Goal: Transaction & Acquisition: Subscribe to service/newsletter

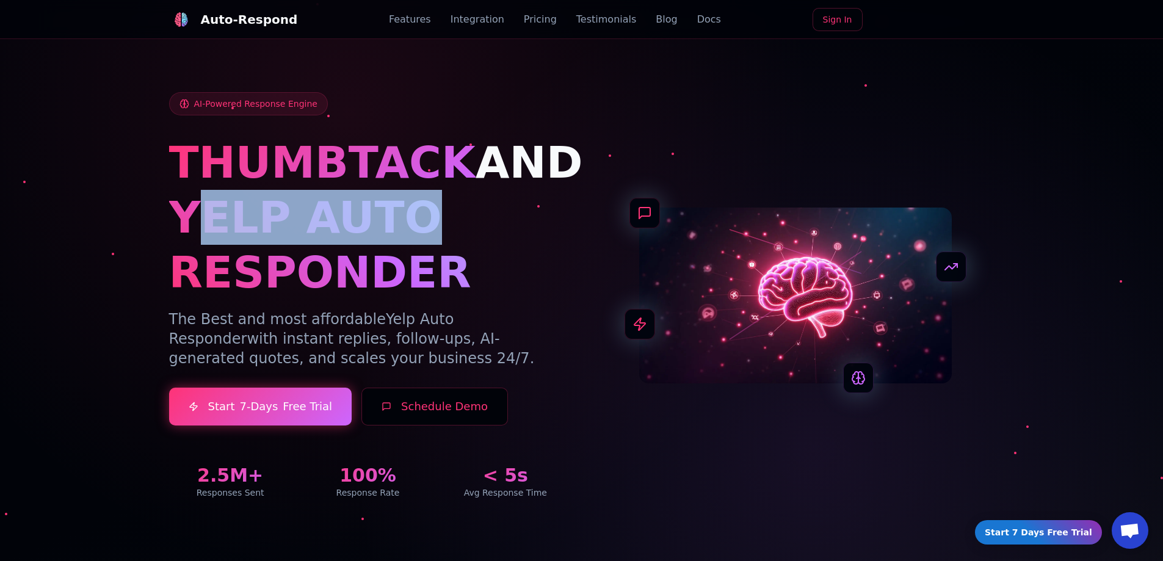
drag, startPoint x: 188, startPoint y: 228, endPoint x: 397, endPoint y: 236, distance: 209.0
click at [397, 236] on h1 "YELP AUTO RESPONDER" at bounding box center [368, 245] width 398 height 110
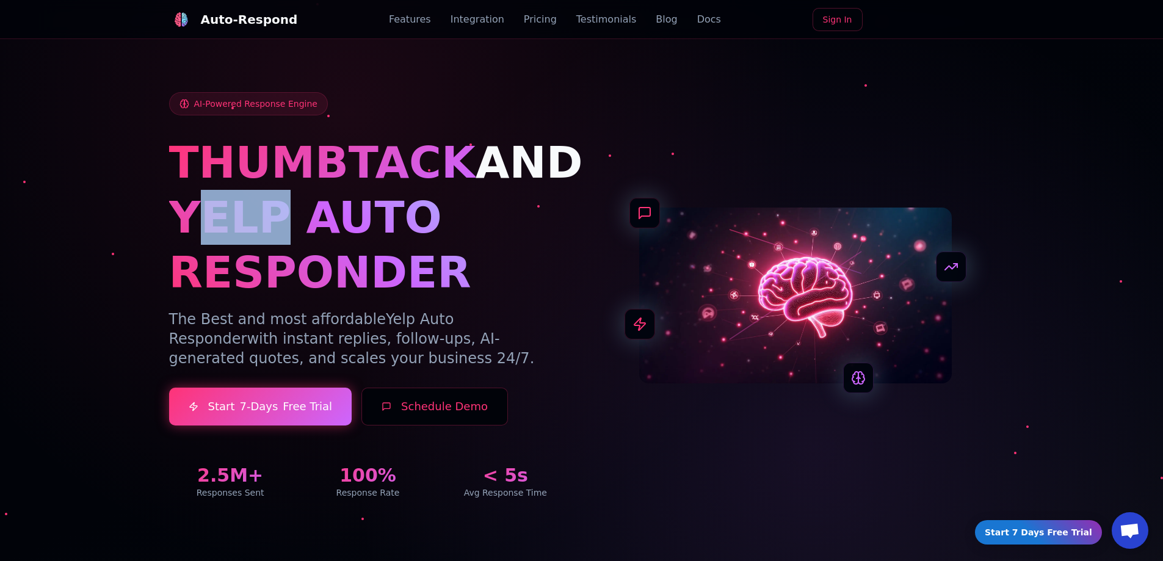
drag, startPoint x: 201, startPoint y: 233, endPoint x: 258, endPoint y: 228, distance: 57.7
click at [264, 229] on h1 "YELP AUTO RESPONDER" at bounding box center [368, 245] width 398 height 110
drag, startPoint x: 248, startPoint y: 225, endPoint x: 289, endPoint y: 218, distance: 41.5
click at [248, 224] on h1 "YELP AUTO RESPONDER" at bounding box center [368, 245] width 398 height 110
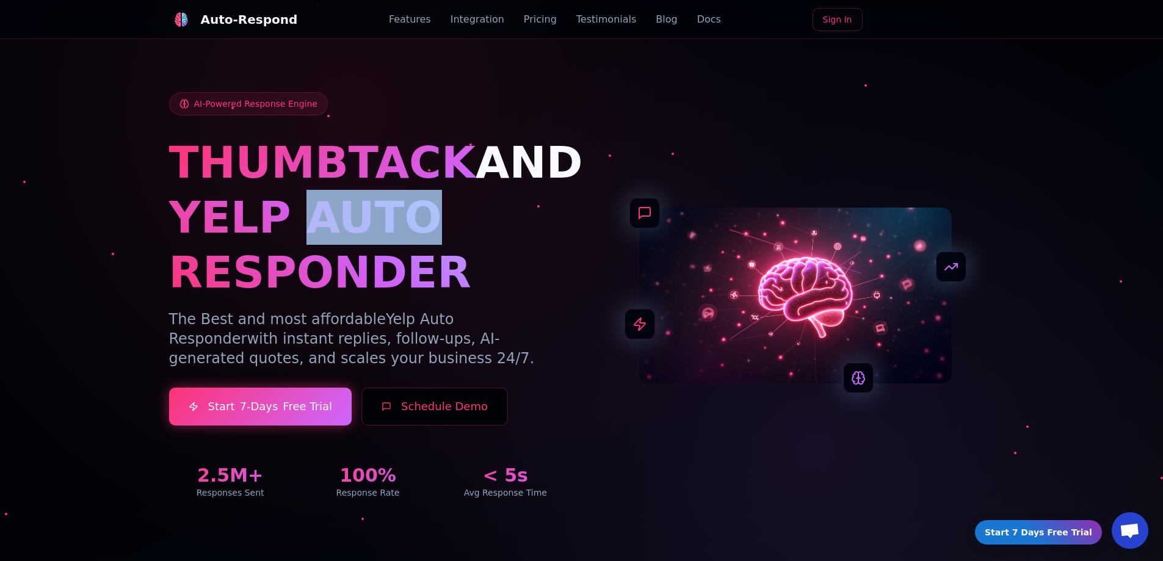
drag, startPoint x: 291, startPoint y: 218, endPoint x: 399, endPoint y: 211, distance: 108.3
click at [399, 211] on h1 "YELP AUTO RESPONDER" at bounding box center [368, 245] width 398 height 110
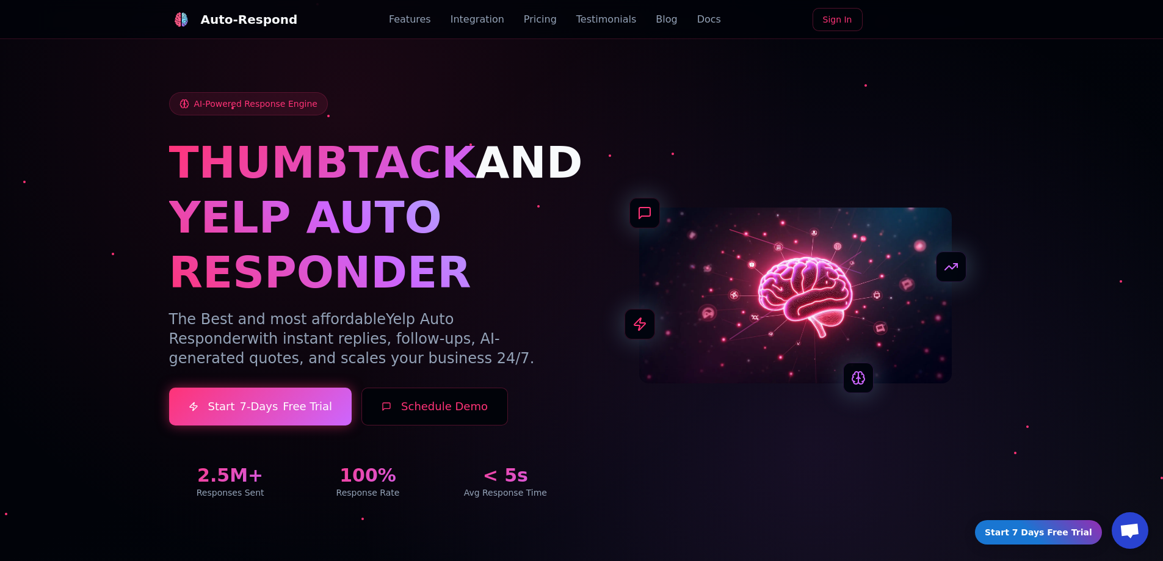
click at [230, 244] on h1 "YELP AUTO RESPONDER" at bounding box center [368, 245] width 398 height 110
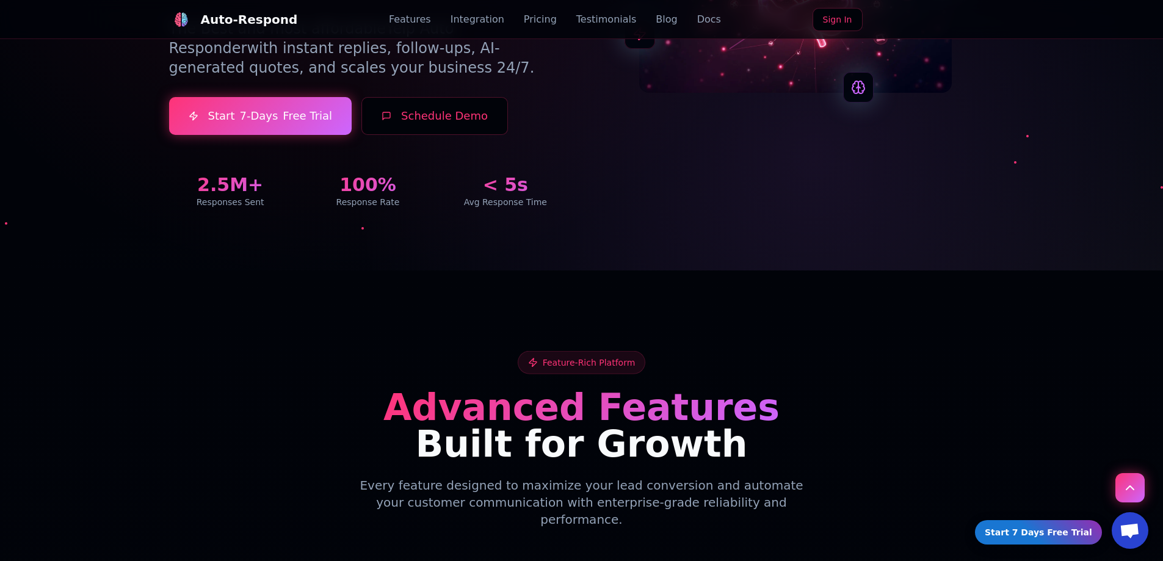
scroll to position [305, 0]
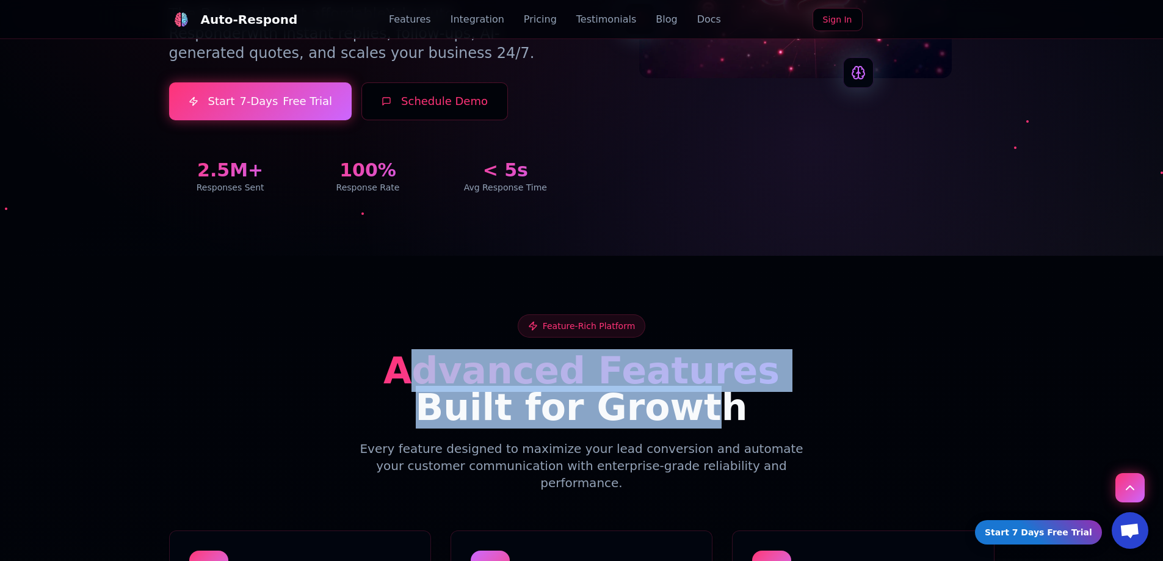
drag, startPoint x: 433, startPoint y: 361, endPoint x: 696, endPoint y: 387, distance: 263.8
click at [696, 387] on h2 "Advanced Features Built for Growth" at bounding box center [581, 388] width 825 height 73
click at [725, 376] on span "Advanced Features" at bounding box center [581, 370] width 396 height 43
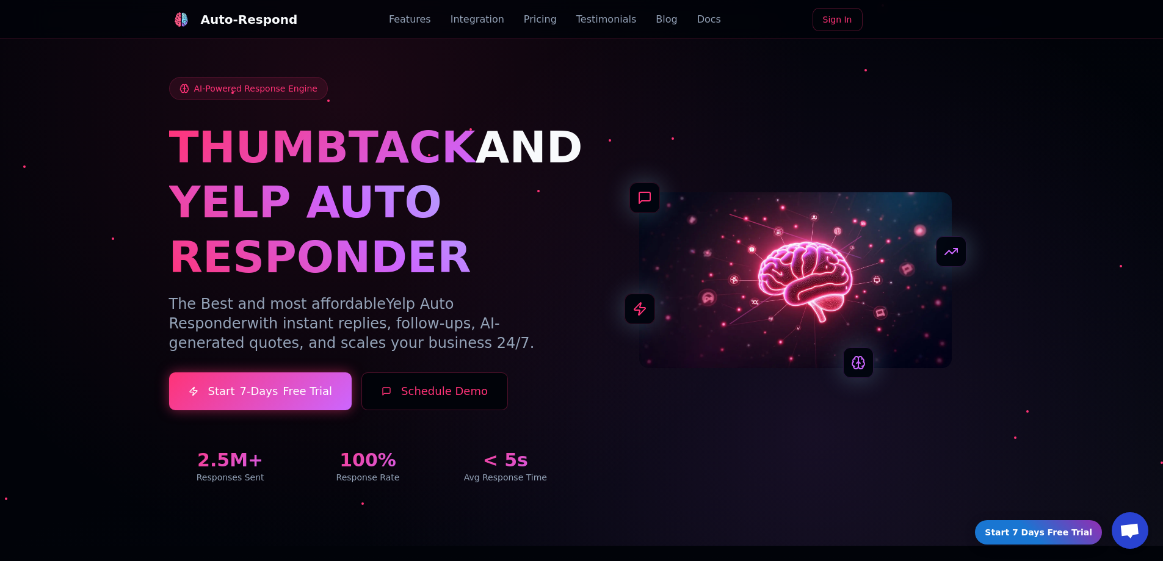
scroll to position [0, 0]
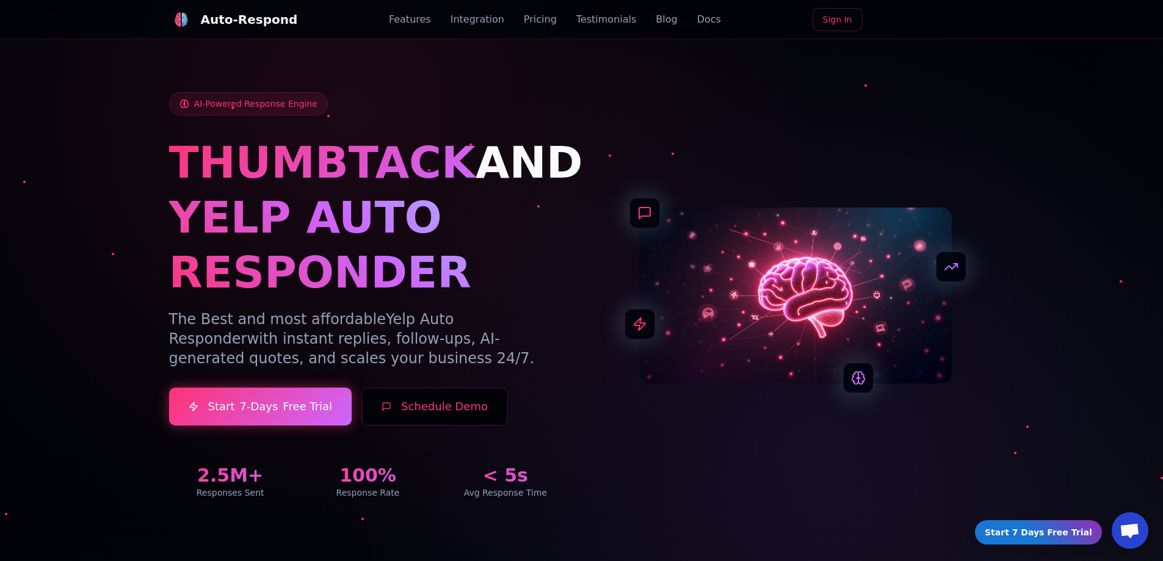
drag, startPoint x: 364, startPoint y: 355, endPoint x: 192, endPoint y: 316, distance: 177.1
click at [192, 316] on p "The Best and most affordable Yelp Auto Responder with instant replies, follow-u…" at bounding box center [368, 339] width 398 height 59
drag, startPoint x: 346, startPoint y: 352, endPoint x: 433, endPoint y: 354, distance: 86.7
click at [347, 352] on p "The Best and most affordable Yelp Auto Responder with instant replies, follow-u…" at bounding box center [368, 339] width 398 height 59
click at [505, 347] on p "The Best and most affordable Yelp Auto Responder with instant replies, follow-u…" at bounding box center [368, 339] width 398 height 59
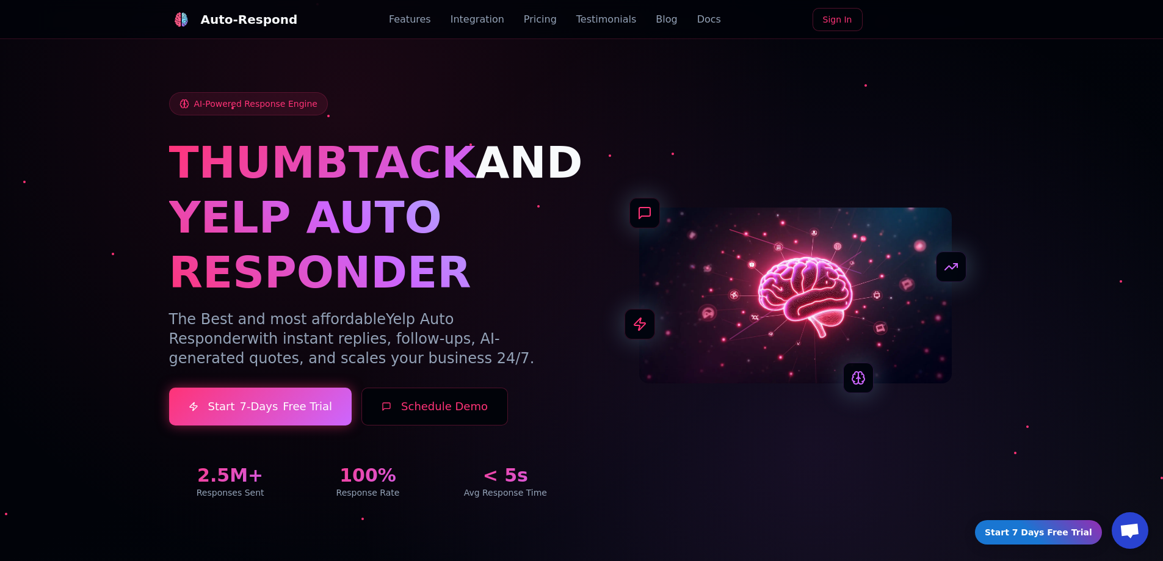
click at [507, 355] on p "The Best and most affordable Yelp Auto Responder with instant replies, follow-u…" at bounding box center [368, 339] width 398 height 59
click at [489, 360] on p "The Best and most affordable Yelp Auto Responder with instant replies, follow-u…" at bounding box center [368, 339] width 398 height 59
click at [421, 410] on button "Schedule Demo" at bounding box center [434, 407] width 147 height 38
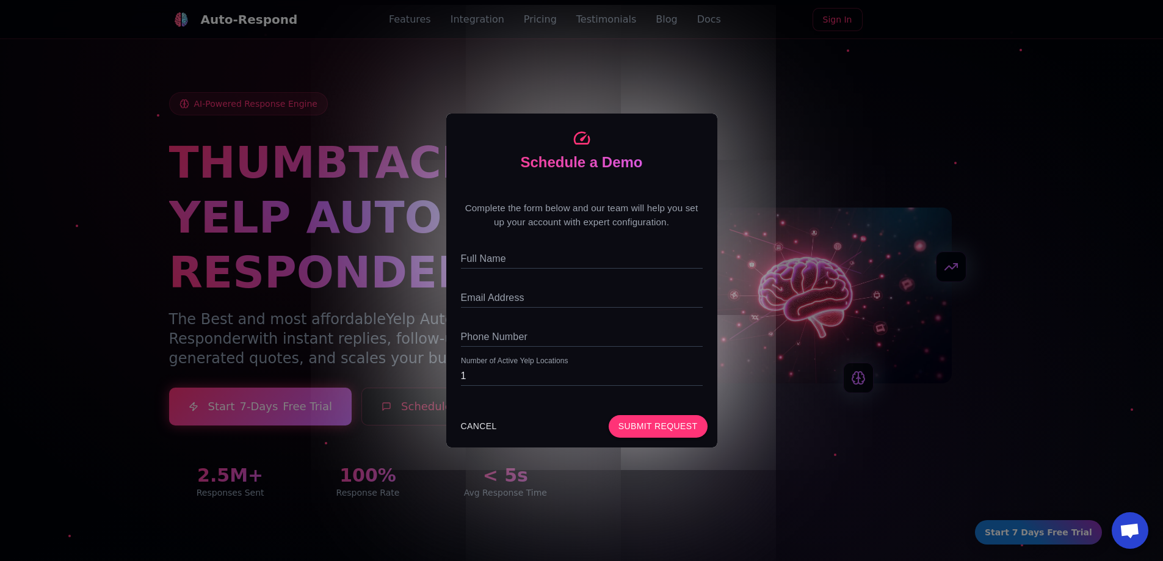
click at [344, 302] on div "Schedule a Demo Complete the form below and our team will help you set up your …" at bounding box center [581, 280] width 1163 height 561
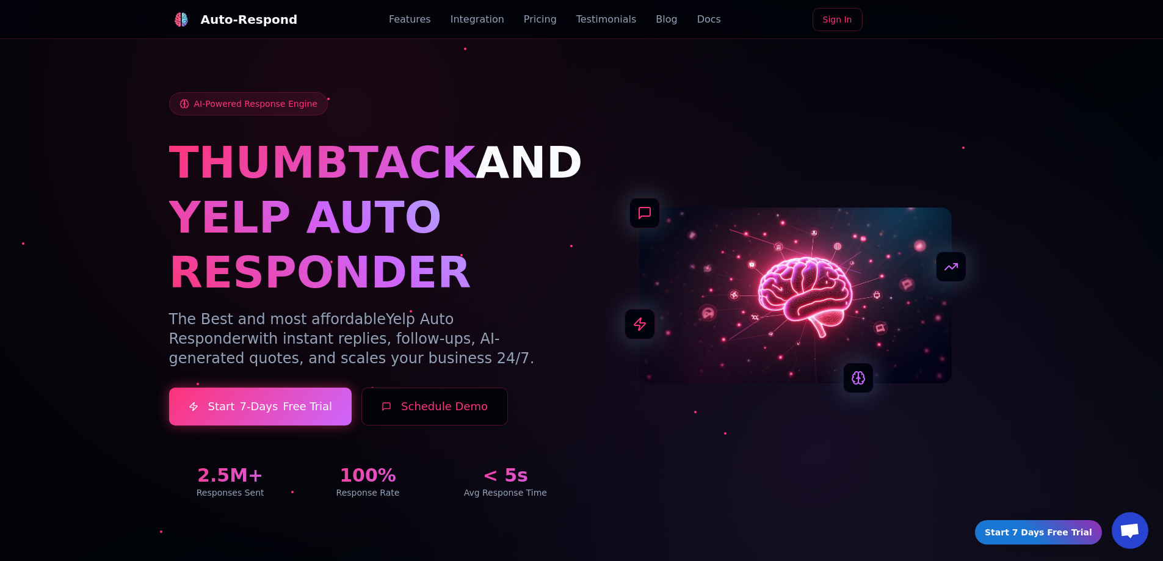
click at [484, 298] on h1 "YELP AUTO RESPONDER" at bounding box center [368, 245] width 398 height 110
click at [457, 394] on button "Schedule Demo" at bounding box center [434, 407] width 147 height 38
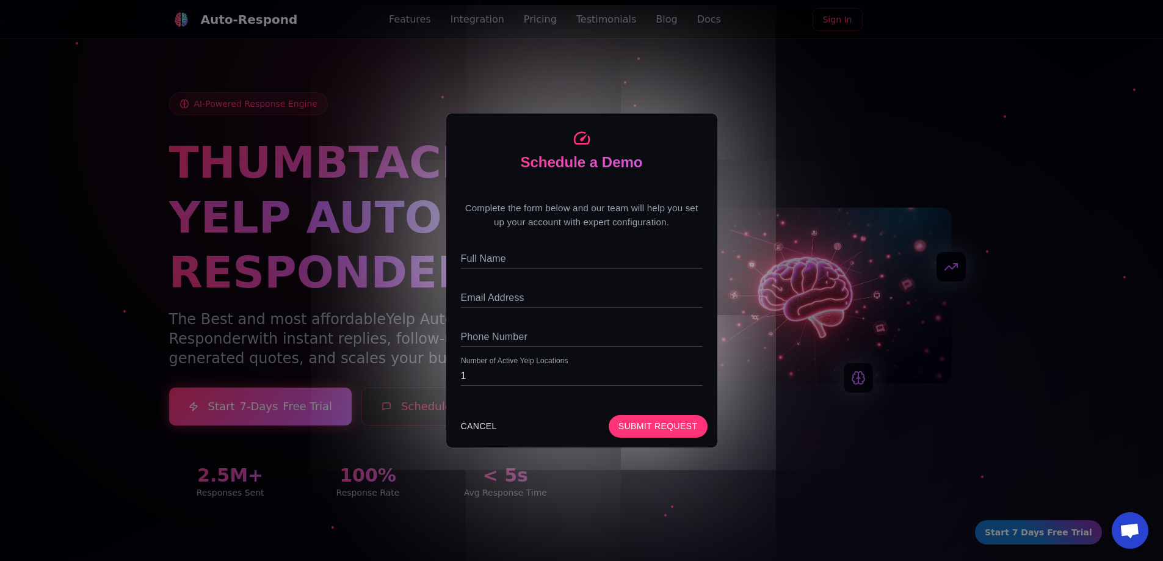
click at [298, 314] on div "Schedule a Demo Complete the form below and our team will help you set up your …" at bounding box center [581, 280] width 1163 height 561
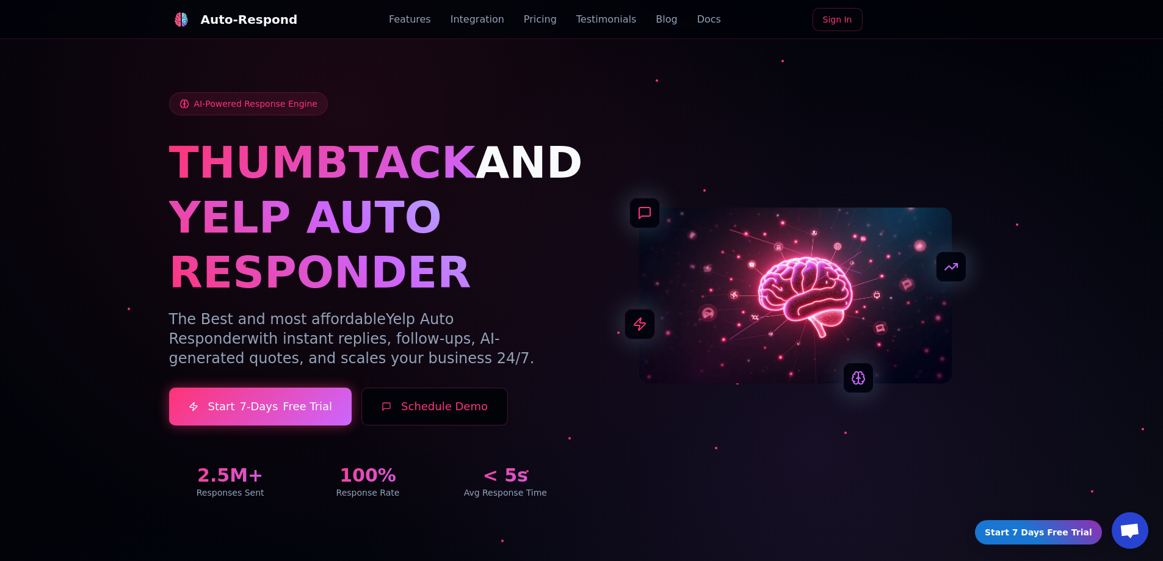
click at [530, 21] on link "Pricing" at bounding box center [540, 19] width 33 height 15
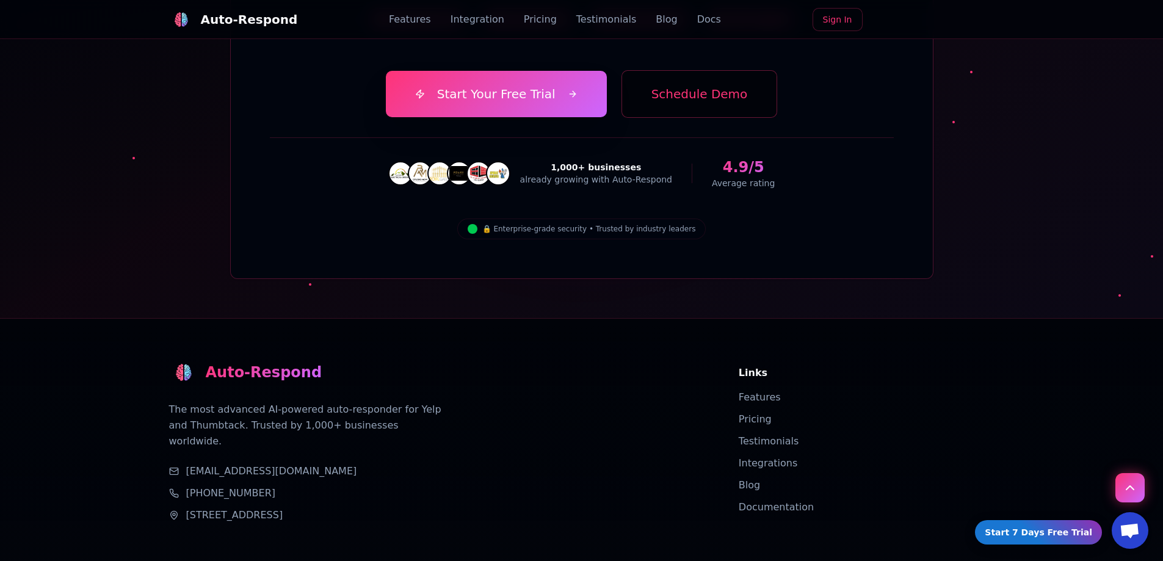
scroll to position [4311, 0]
